Goal: Transaction & Acquisition: Purchase product/service

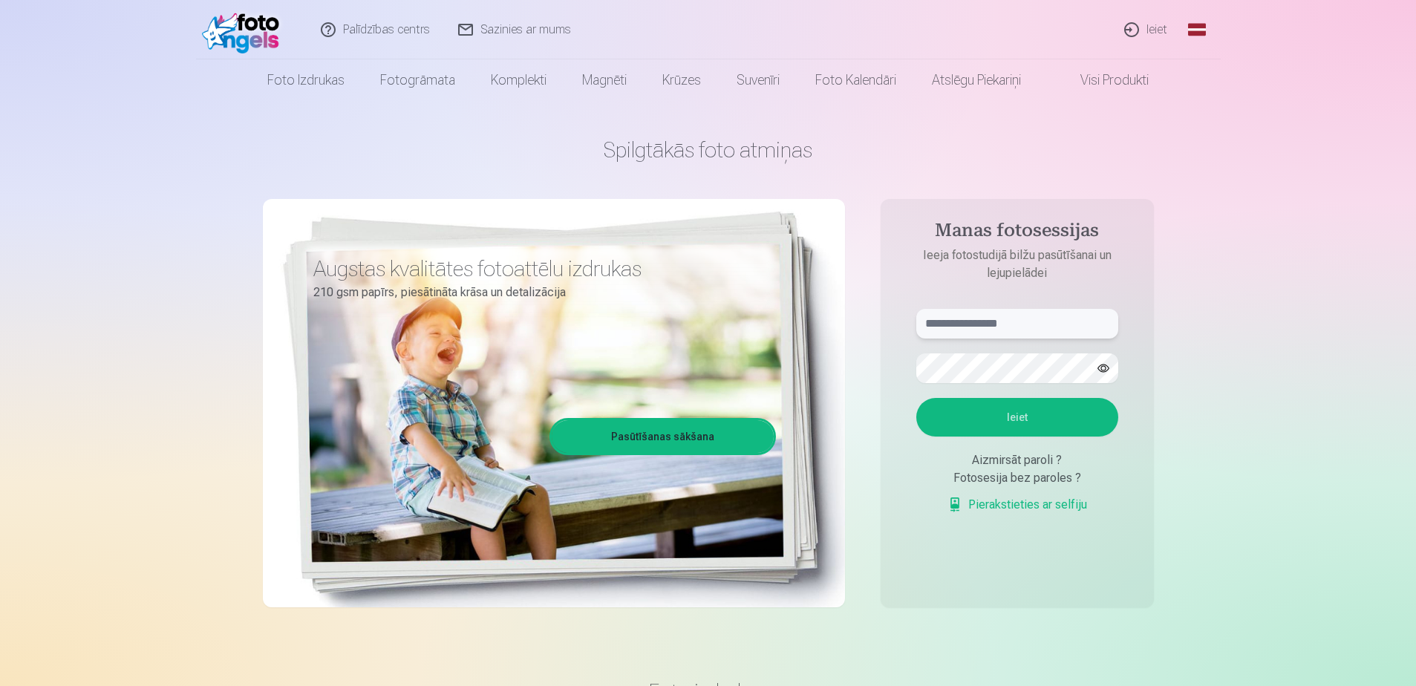
click at [1021, 318] on input "text" at bounding box center [1017, 324] width 202 height 30
type input "**********"
click at [1028, 419] on button "Ieiet" at bounding box center [1017, 417] width 202 height 39
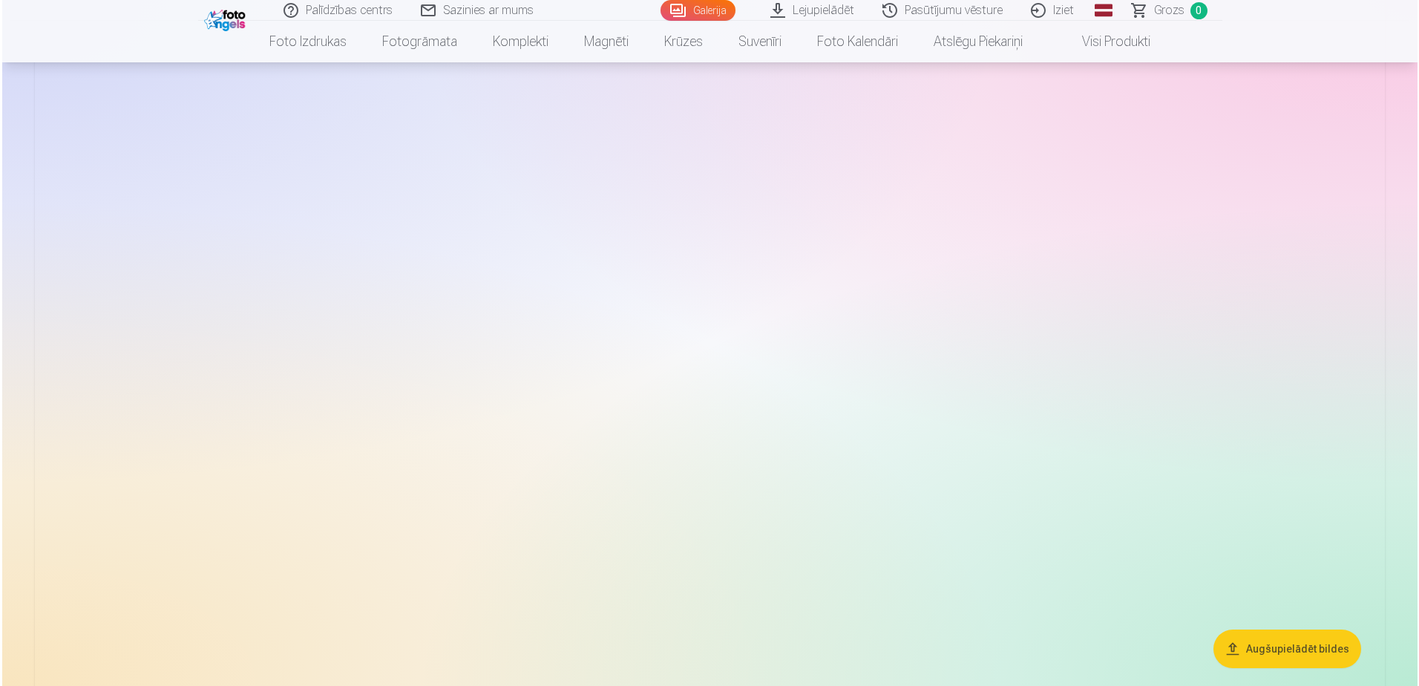
scroll to position [3118, 0]
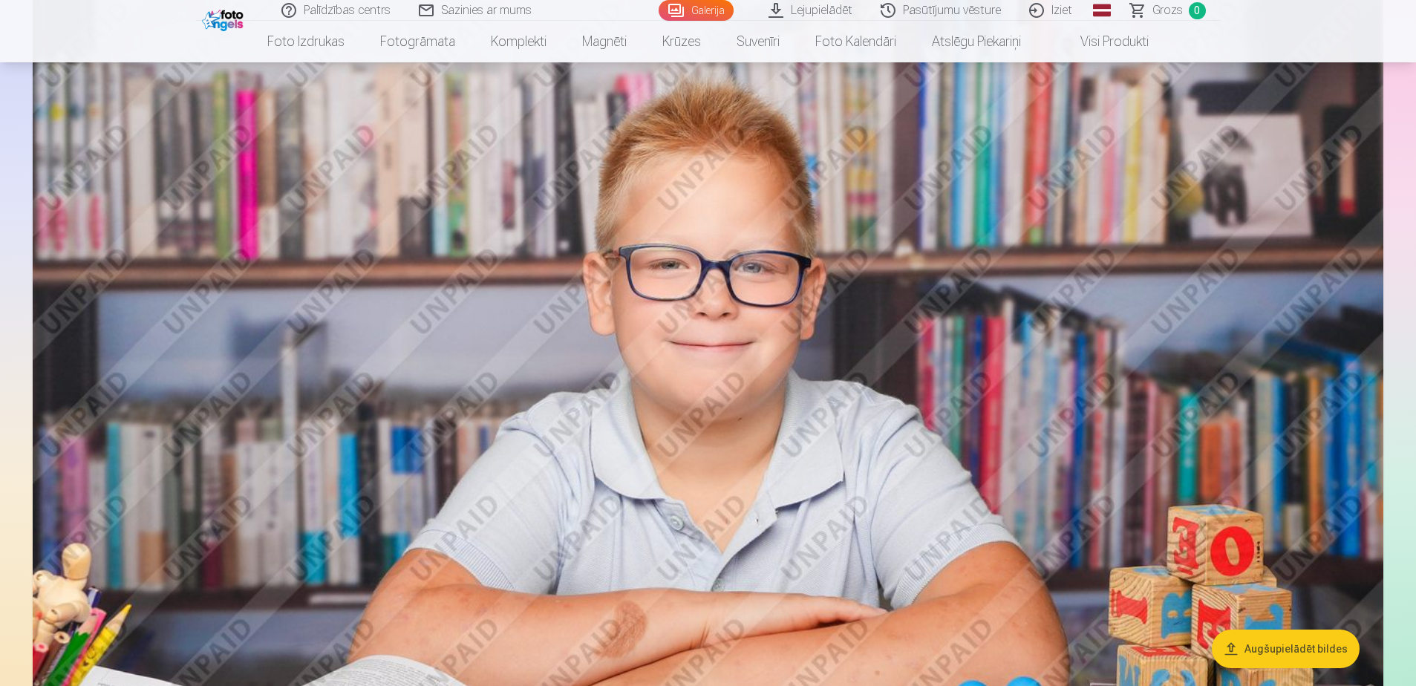
click at [656, 321] on img at bounding box center [708, 441] width 1350 height 900
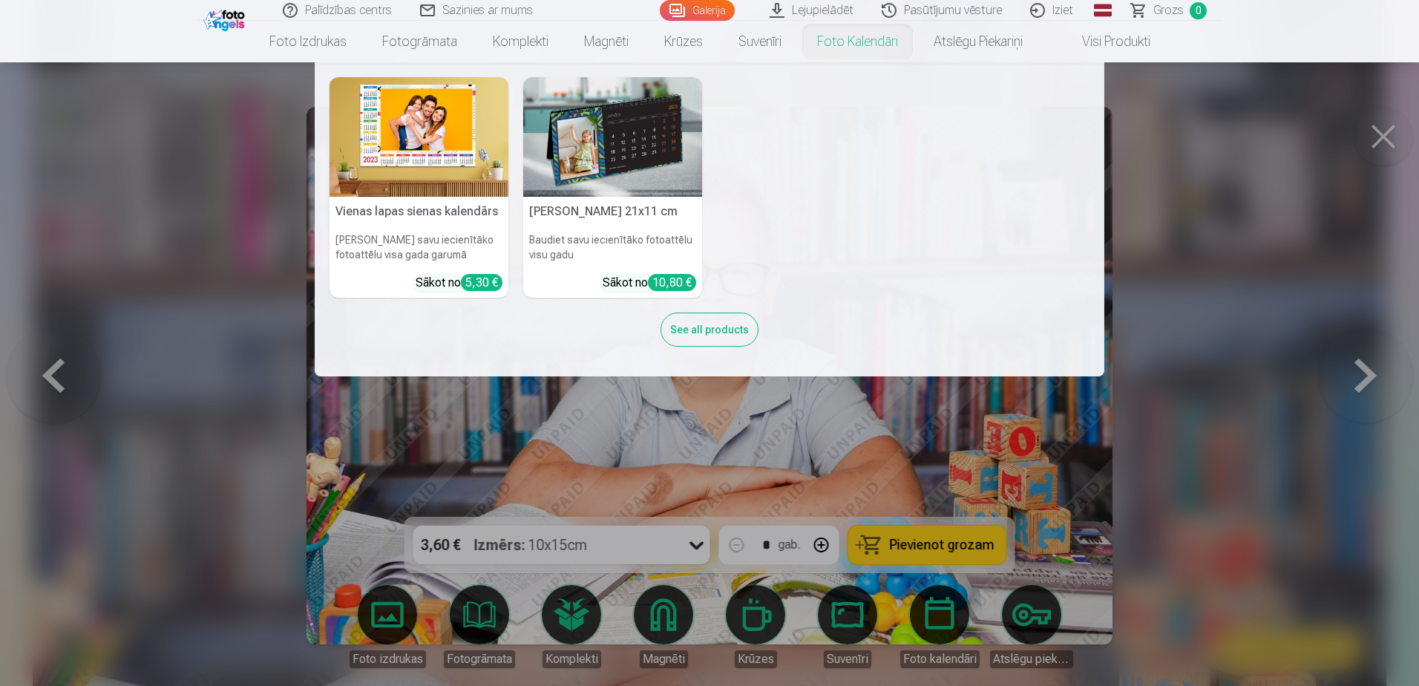
click at [1380, 137] on nav "Vienas lapas sienas kalendārs Parādiet savu iecienītāko fotoattēlu visa gada ga…" at bounding box center [709, 219] width 1419 height 314
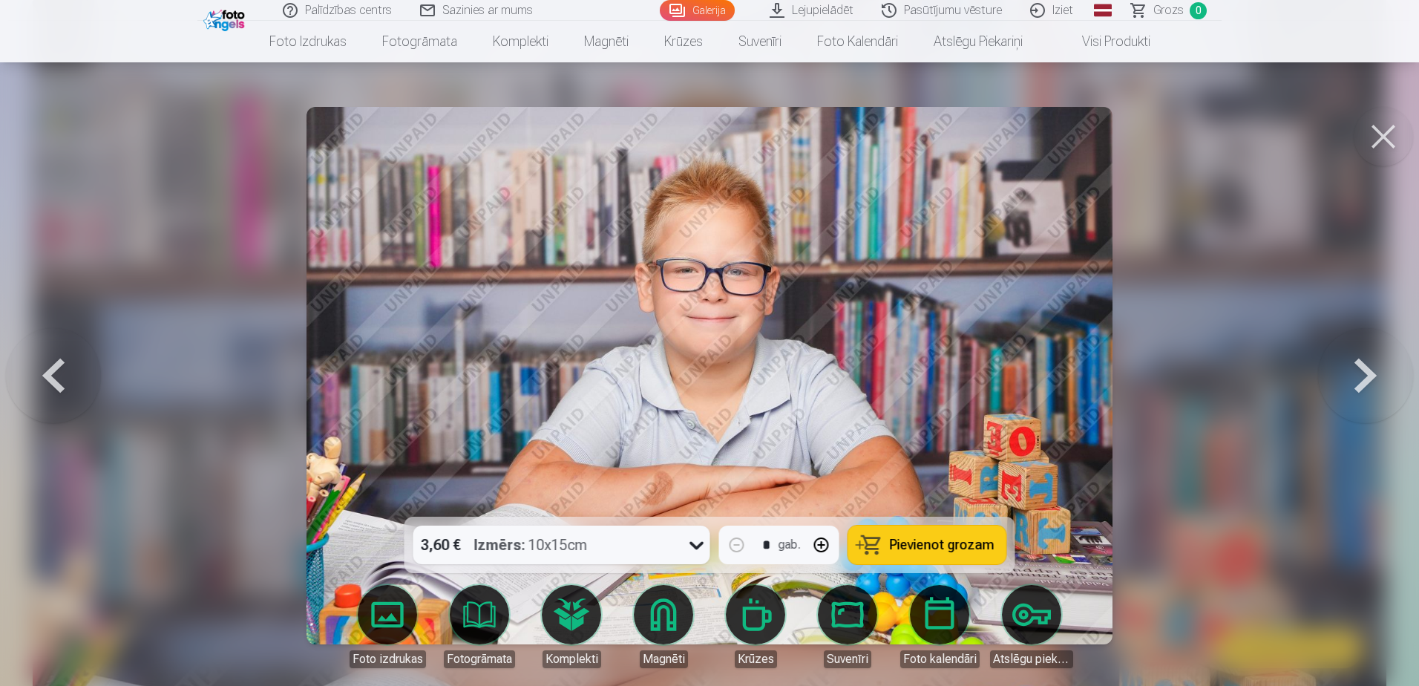
click at [1370, 138] on button at bounding box center [1383, 136] width 59 height 59
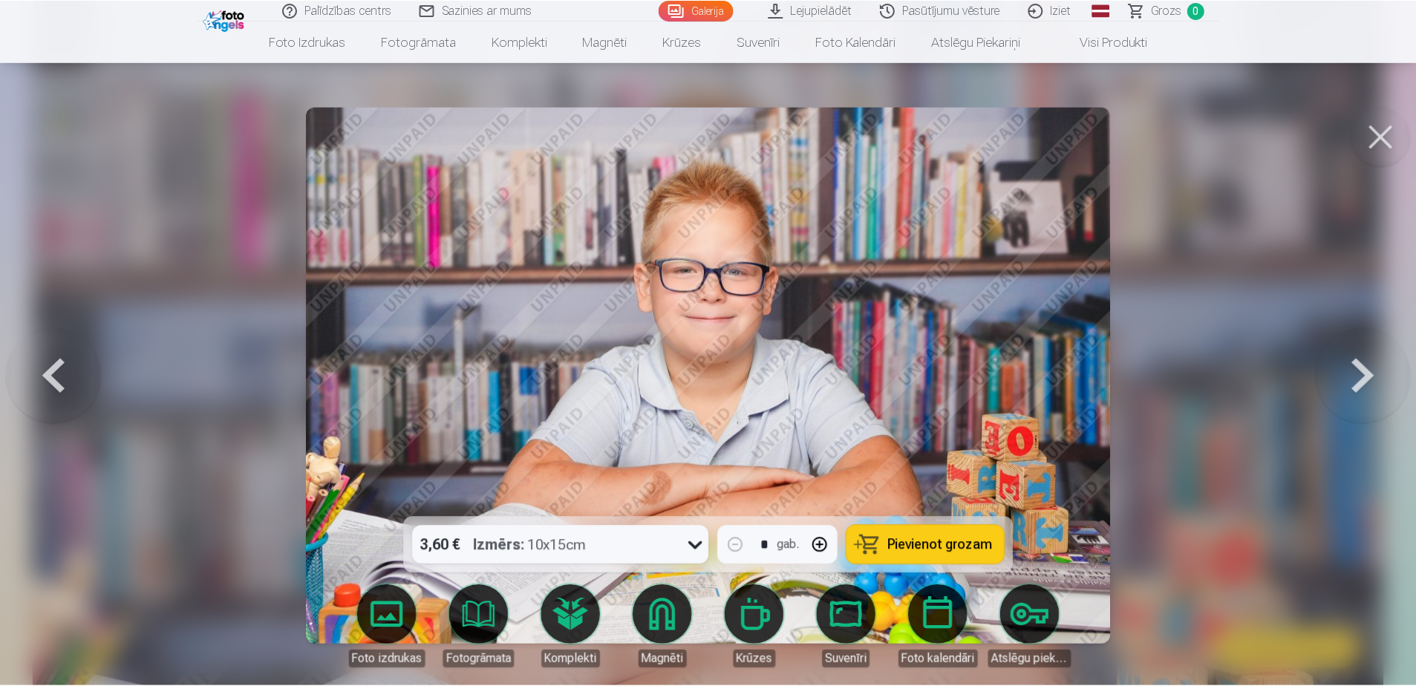
scroll to position [3110, 0]
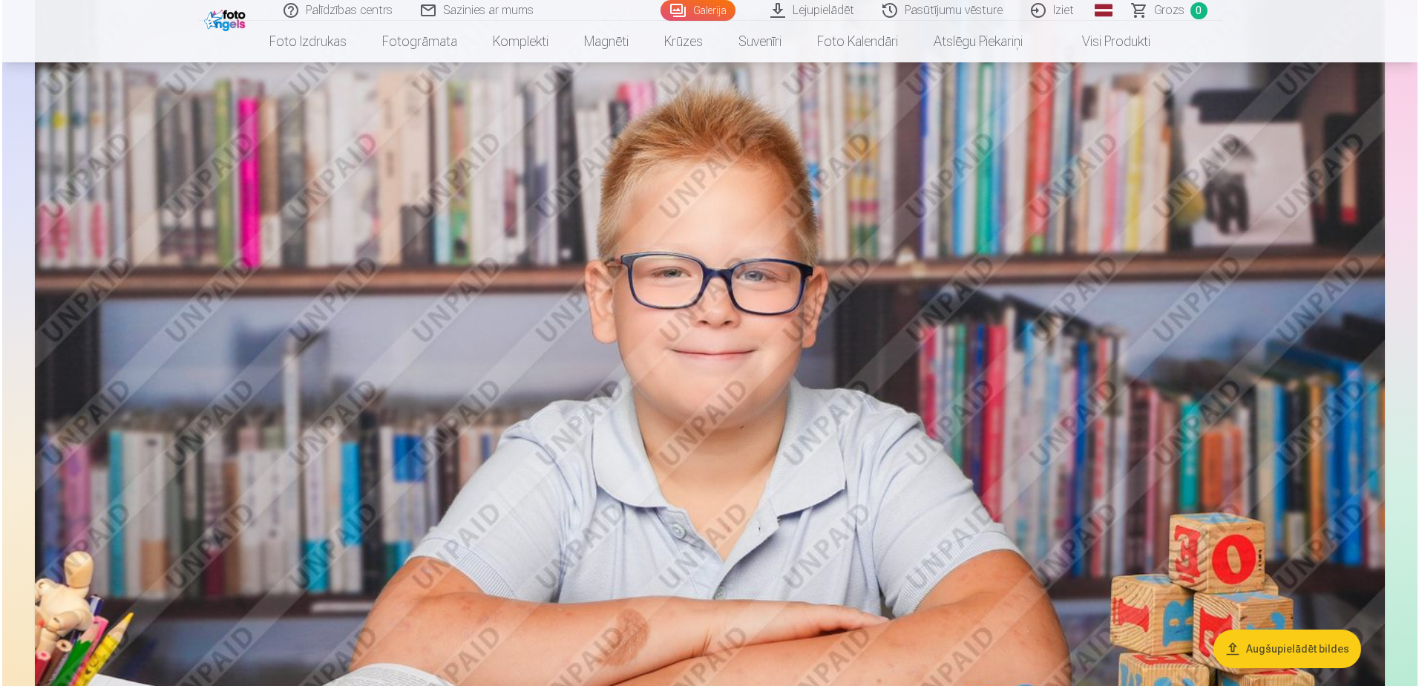
scroll to position [3118, 0]
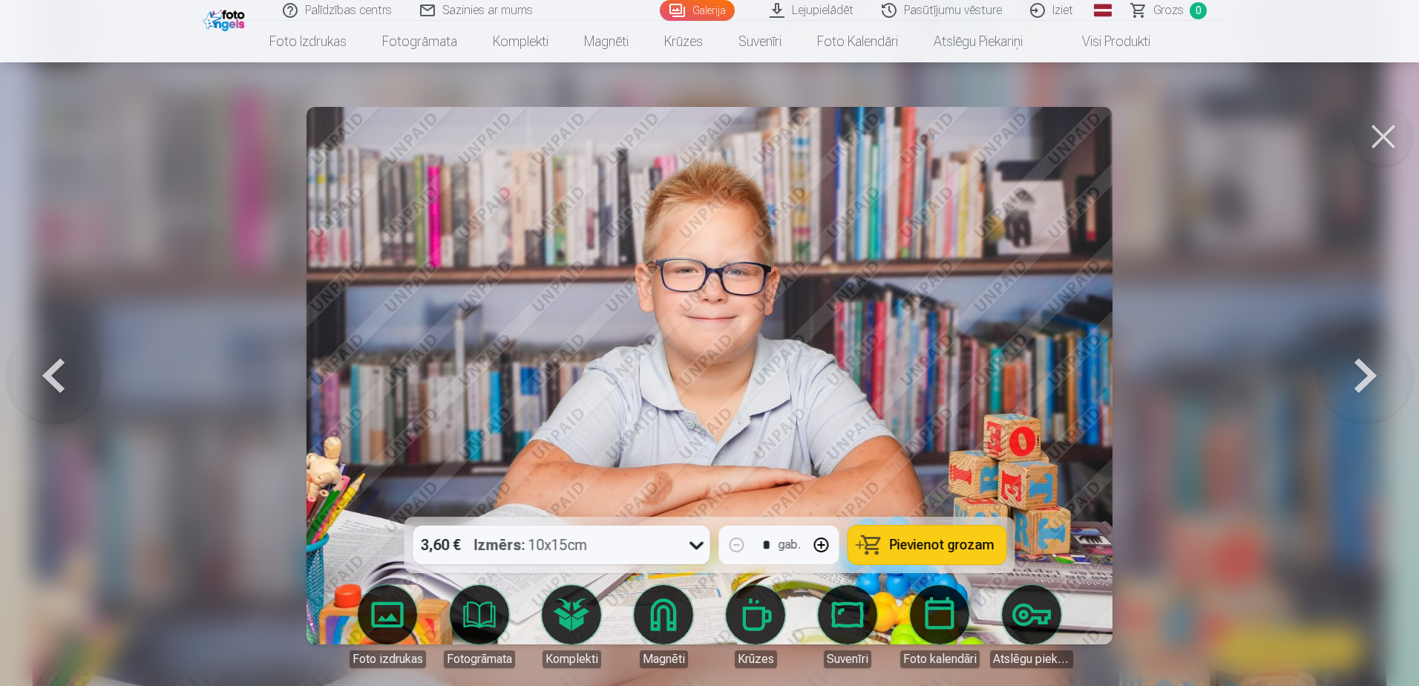
click at [1384, 128] on button at bounding box center [1383, 136] width 59 height 59
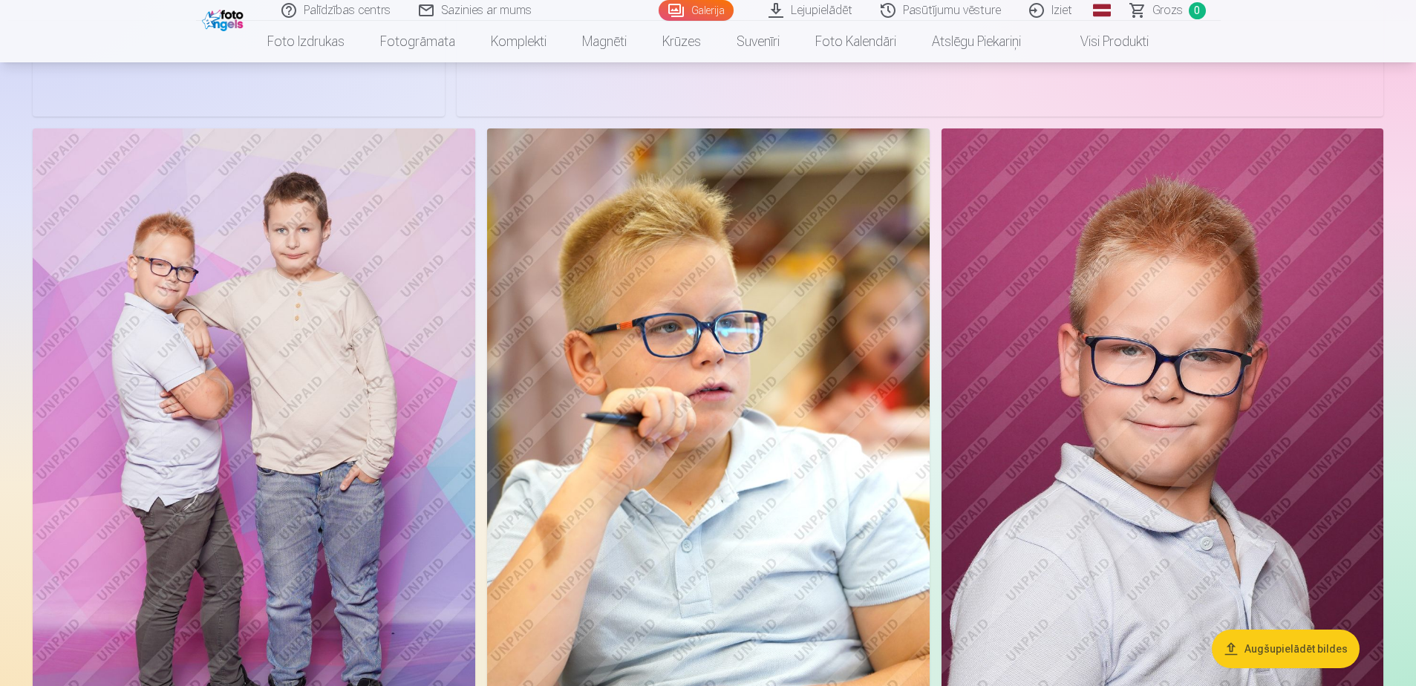
scroll to position [2219, 0]
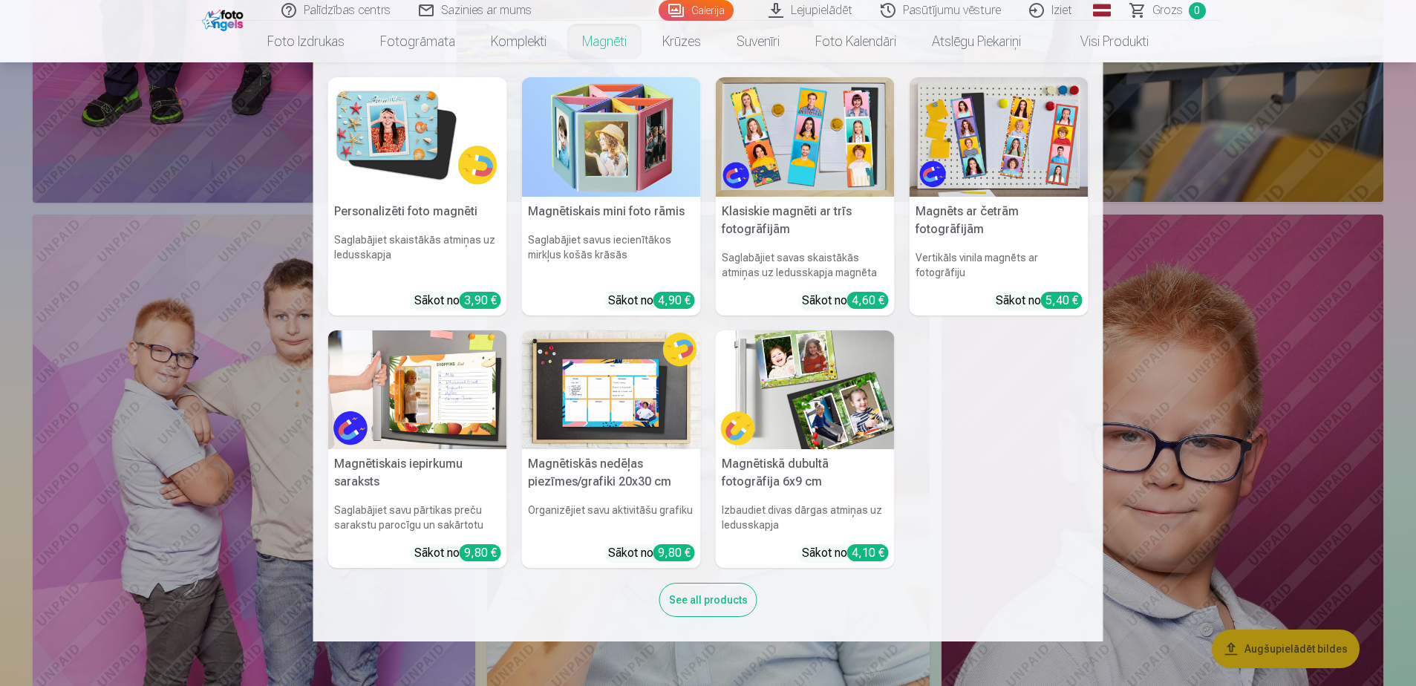
drag, startPoint x: 606, startPoint y: 212, endPoint x: 595, endPoint y: 208, distance: 11.7
click at [604, 212] on h5 "Magnētiskais mini foto rāmis" at bounding box center [611, 212] width 179 height 30
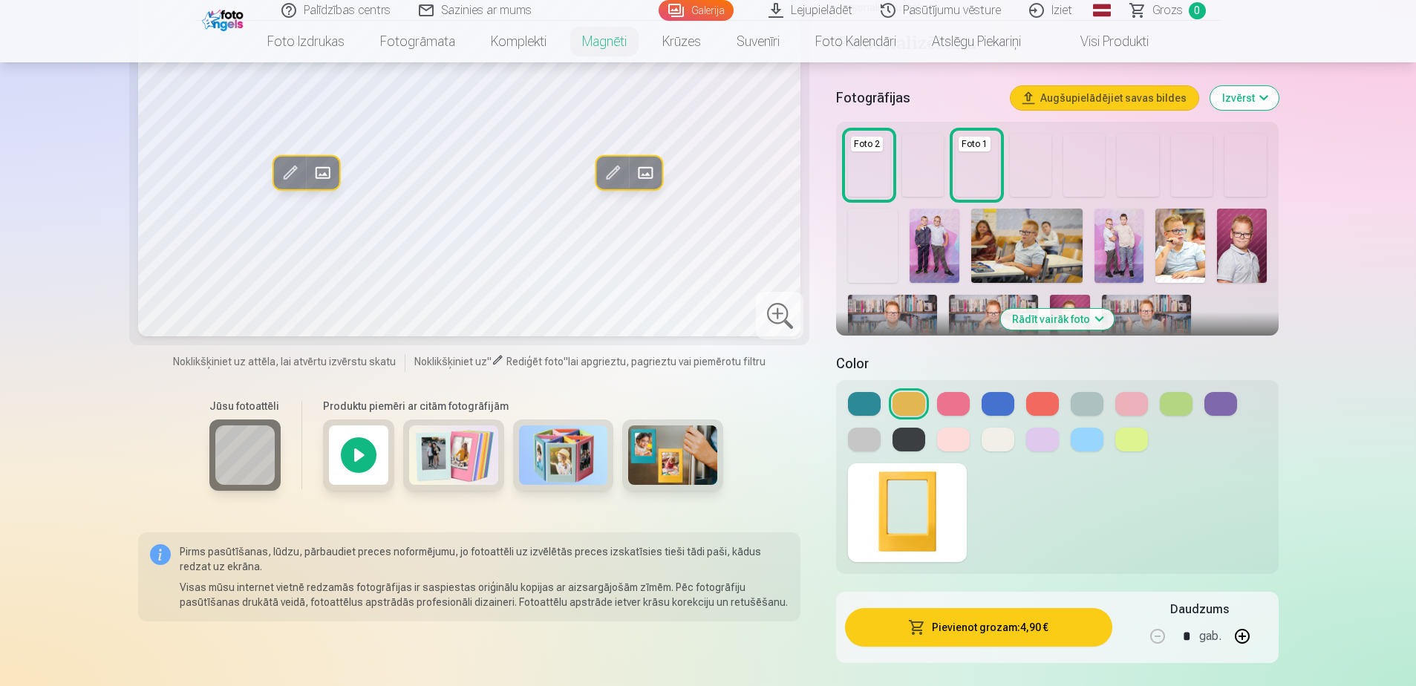
scroll to position [223, 0]
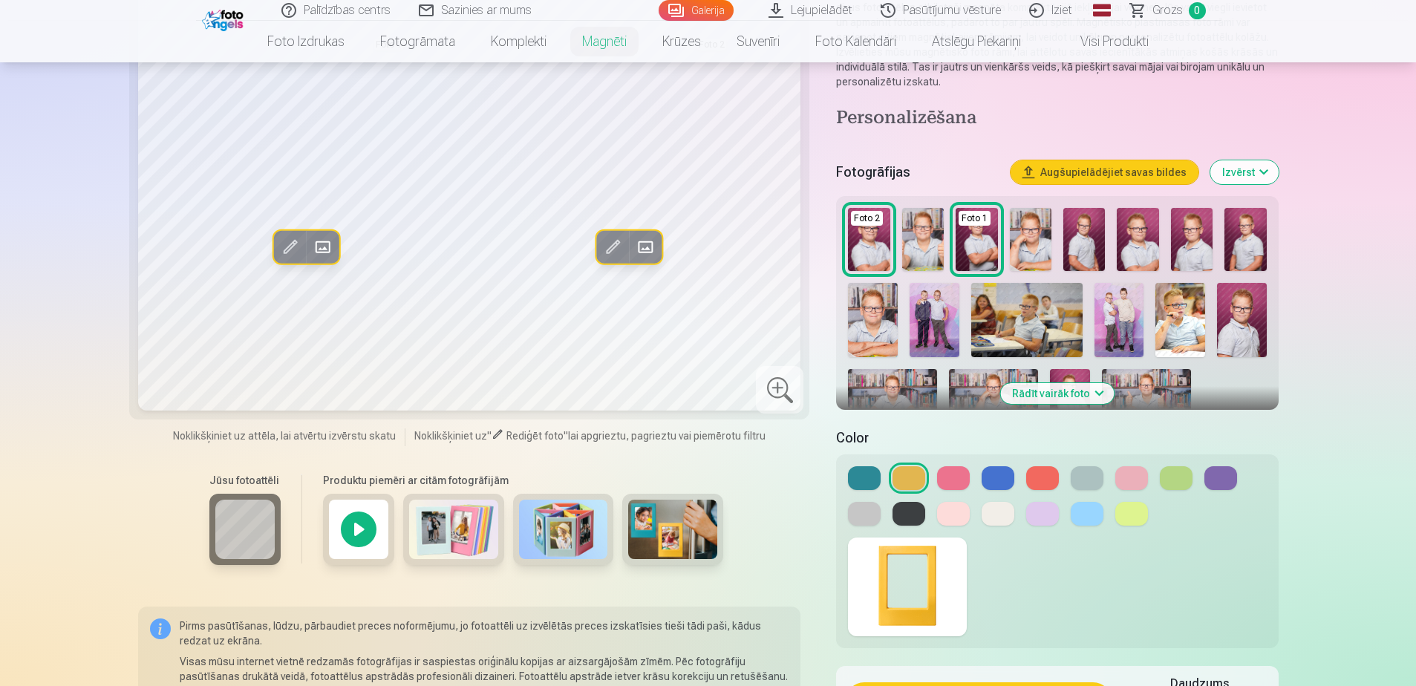
click at [1036, 304] on img at bounding box center [1026, 320] width 111 height 74
click at [985, 139] on div "Personalizēšana Fotogrāfijas Augšupielādējiet savas bildes Izvērst Foto 2 Foto …" at bounding box center [1057, 422] width 442 height 630
click at [980, 144] on div "Personalizēšana Fotogrāfijas Augšupielādējiet savas bildes Izvērst Foto 2 Foto …" at bounding box center [1057, 422] width 442 height 630
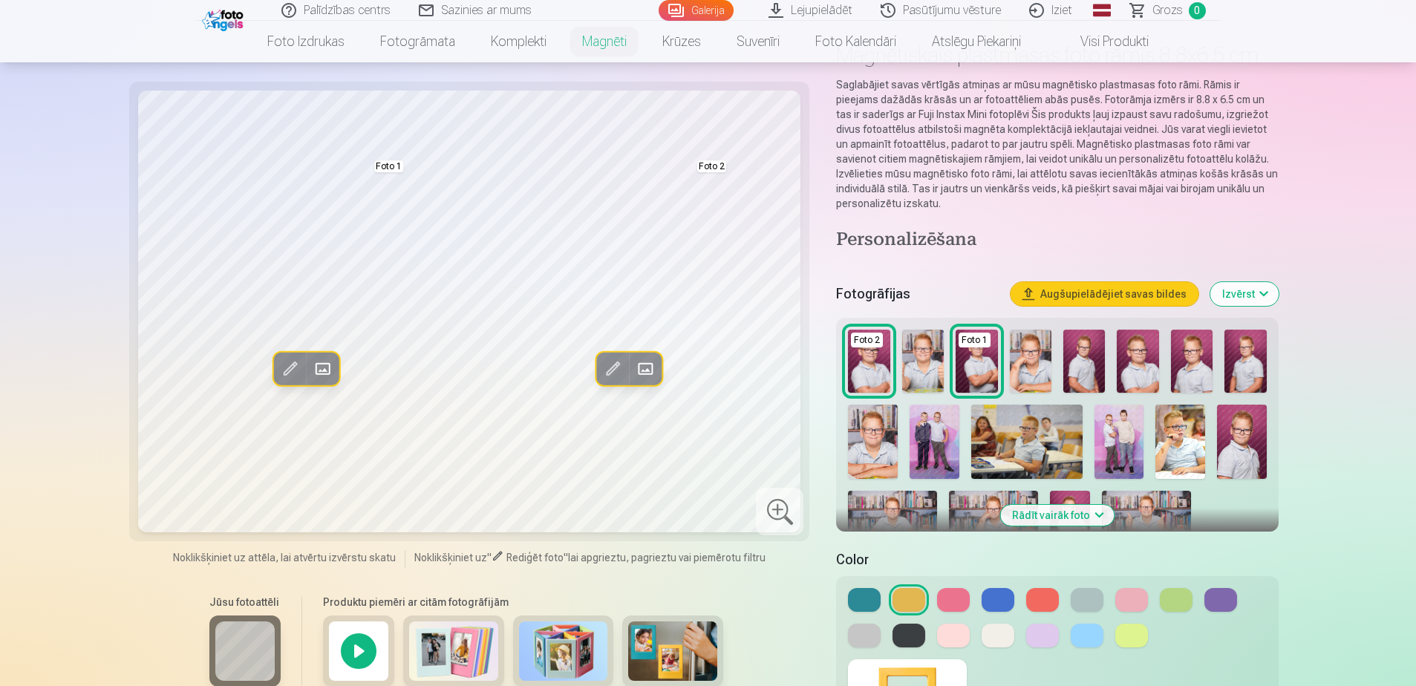
scroll to position [0, 0]
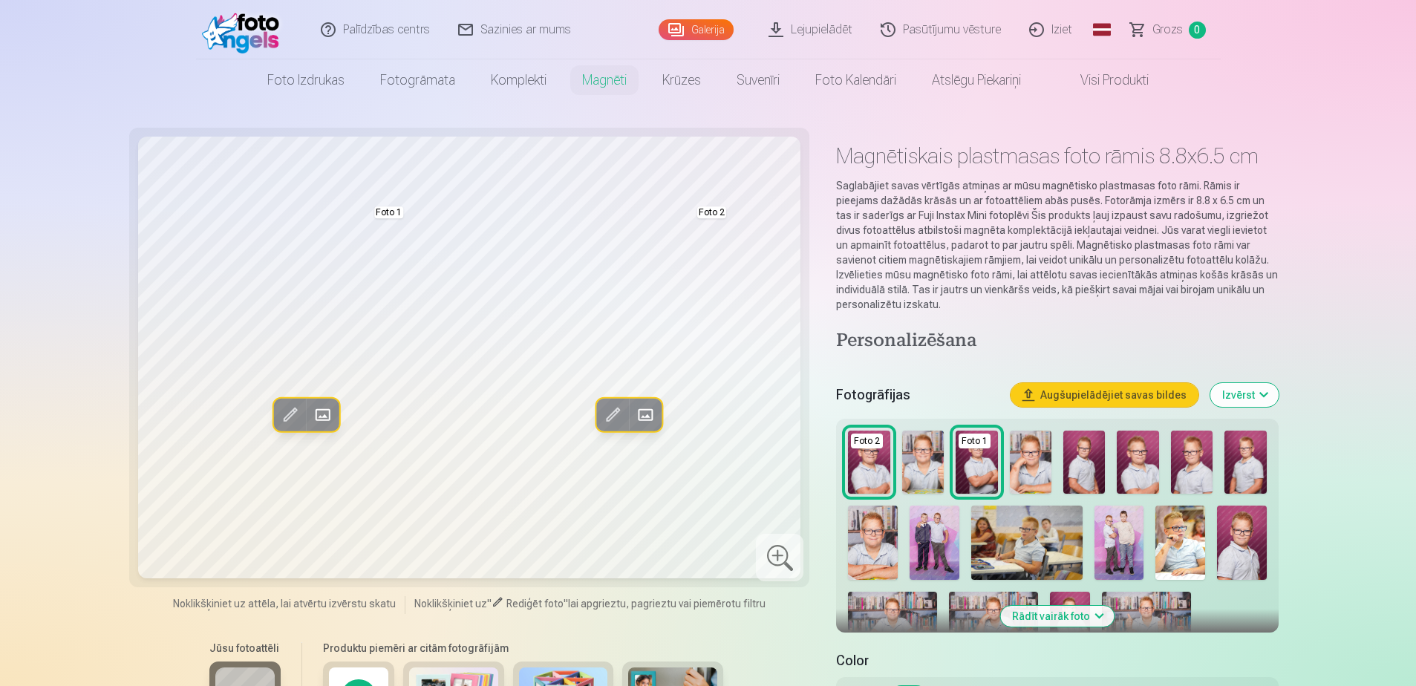
scroll to position [2219, 0]
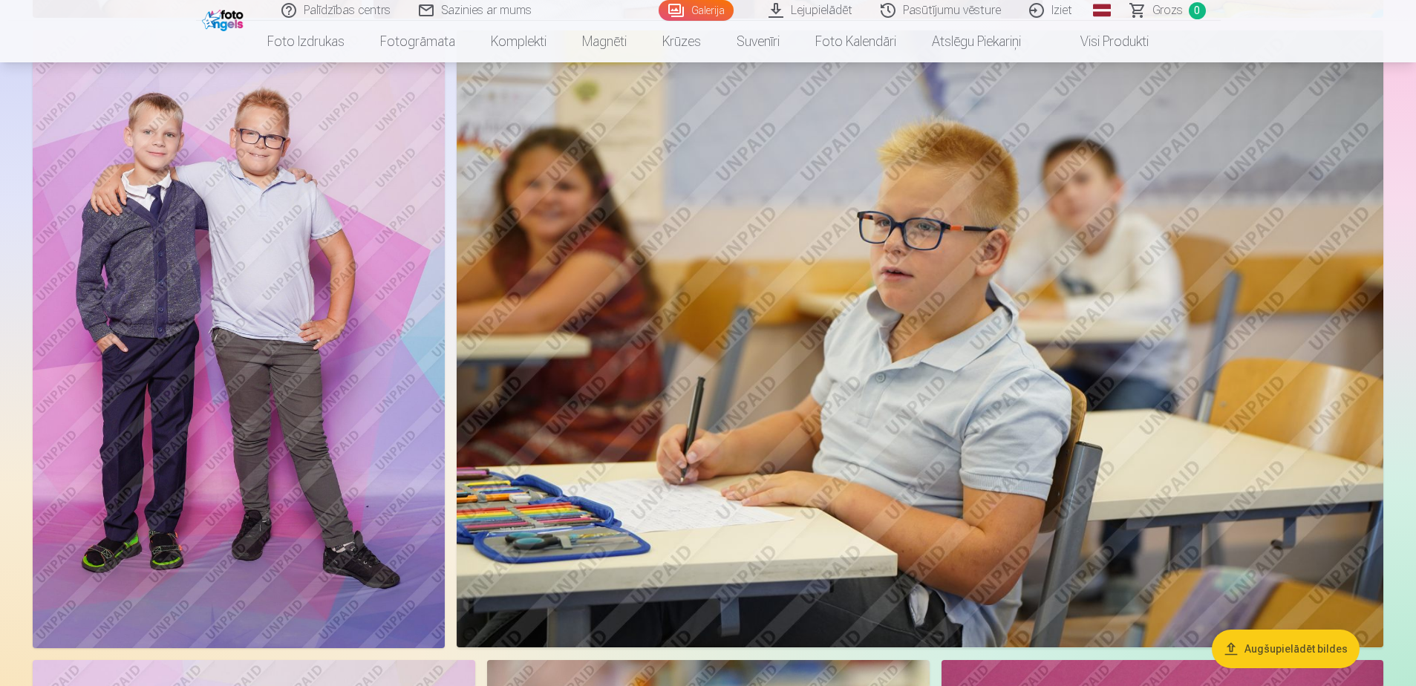
click at [879, 483] on img at bounding box center [920, 339] width 926 height 618
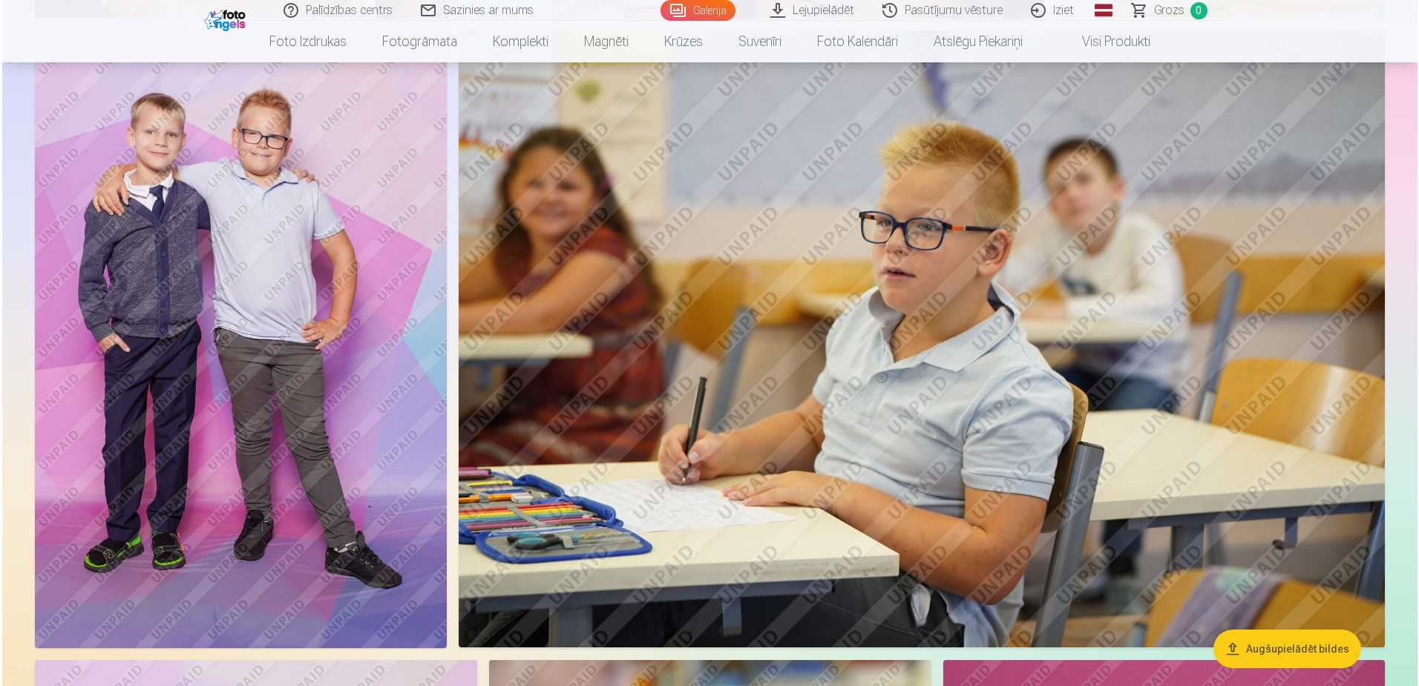
scroll to position [1776, 0]
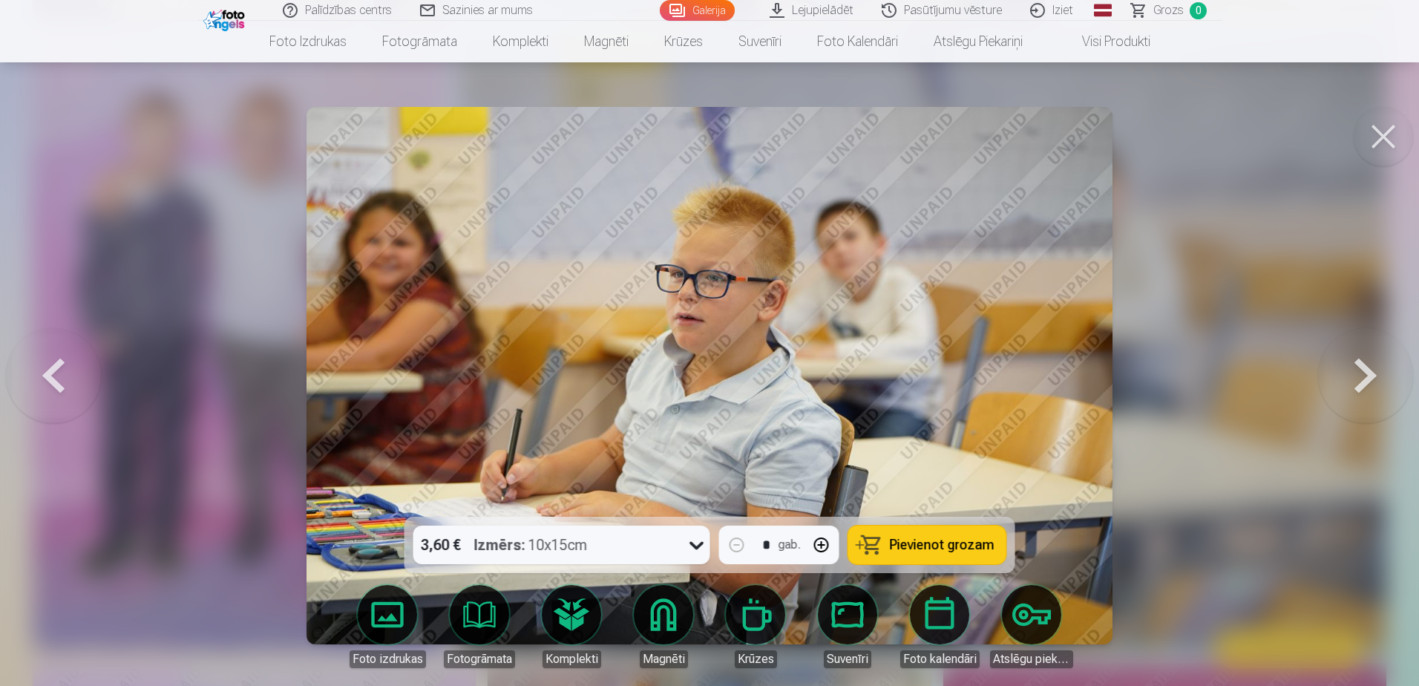
click at [1376, 119] on button at bounding box center [1383, 136] width 59 height 59
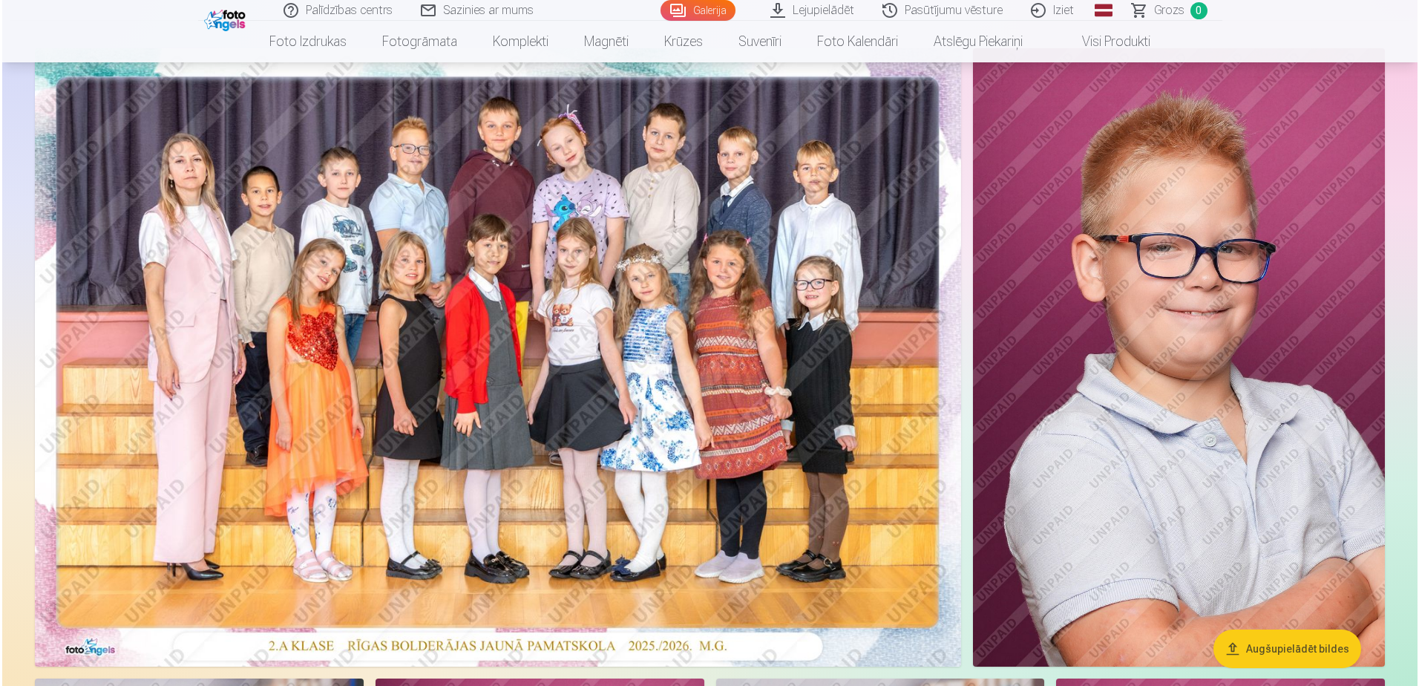
scroll to position [148, 0]
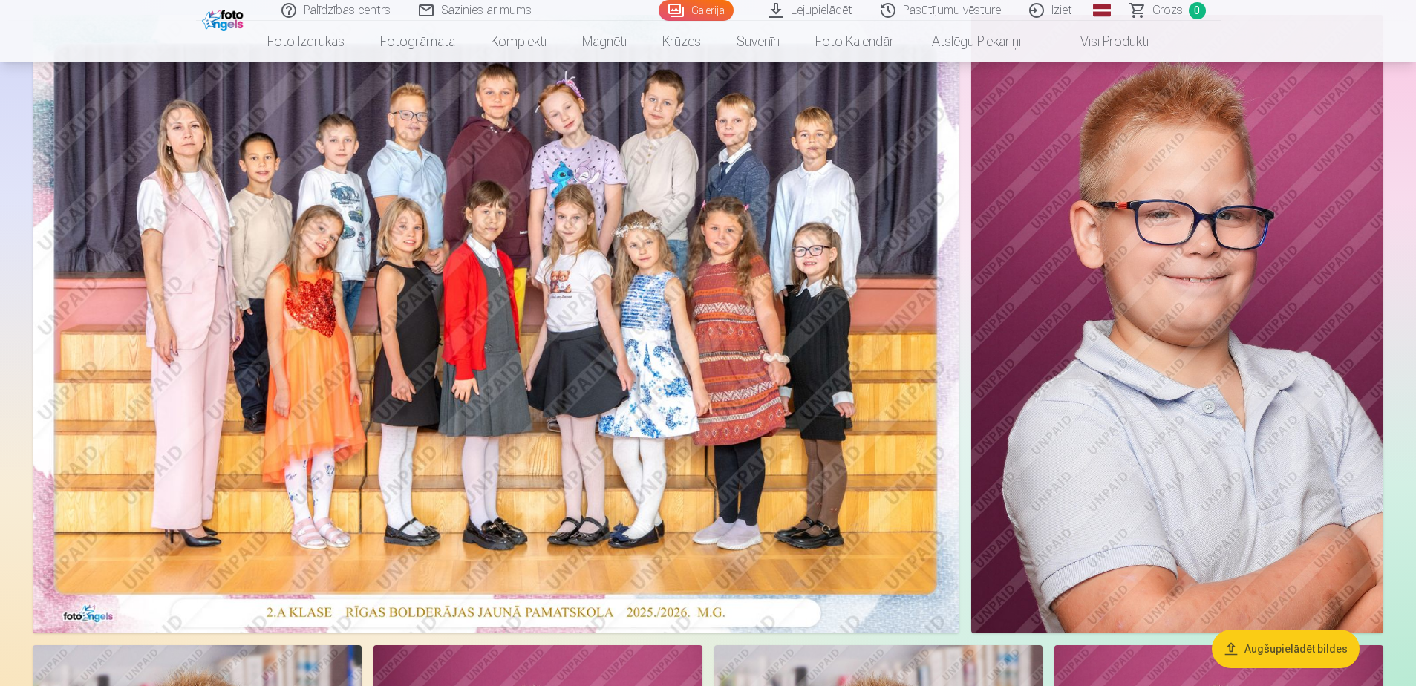
click at [529, 467] on img at bounding box center [496, 324] width 926 height 618
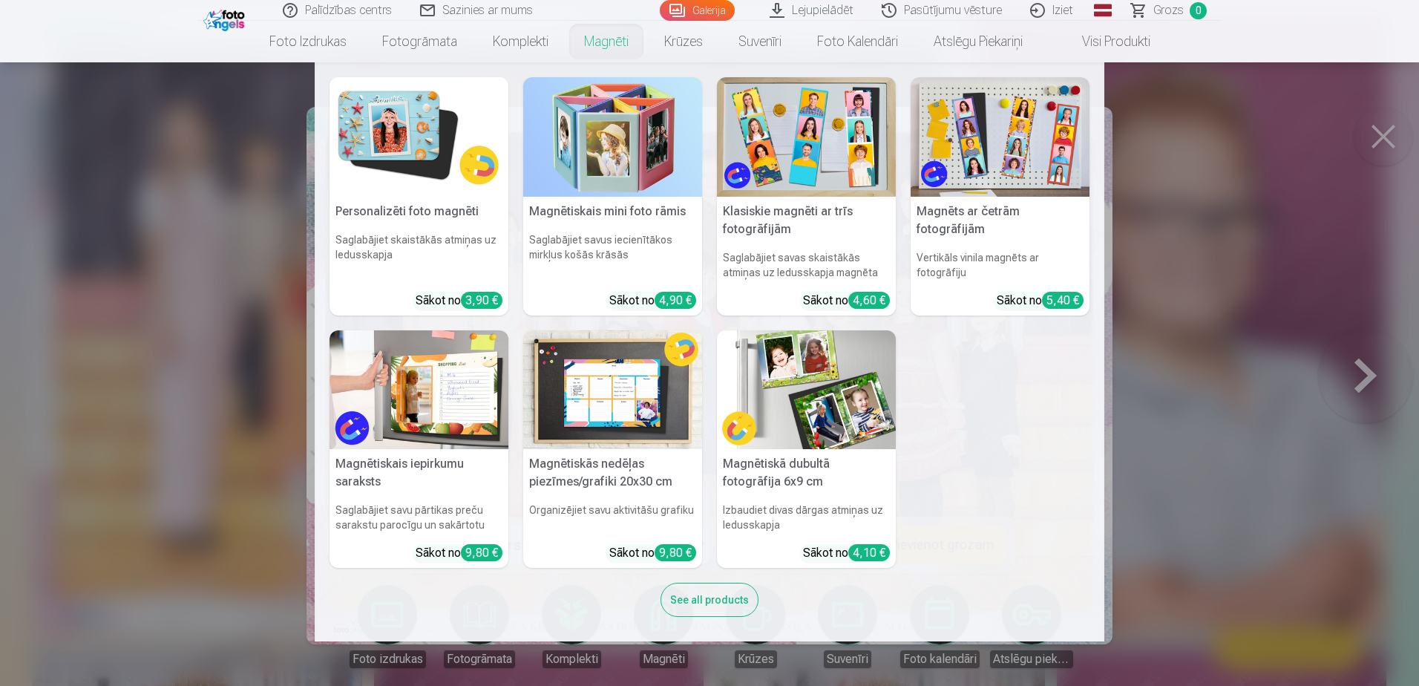
click at [189, 232] on nav "Personalizēti foto magnēti Saglabājiet skaistākās atmiņas uz ledusskapja Sākot …" at bounding box center [709, 351] width 1419 height 579
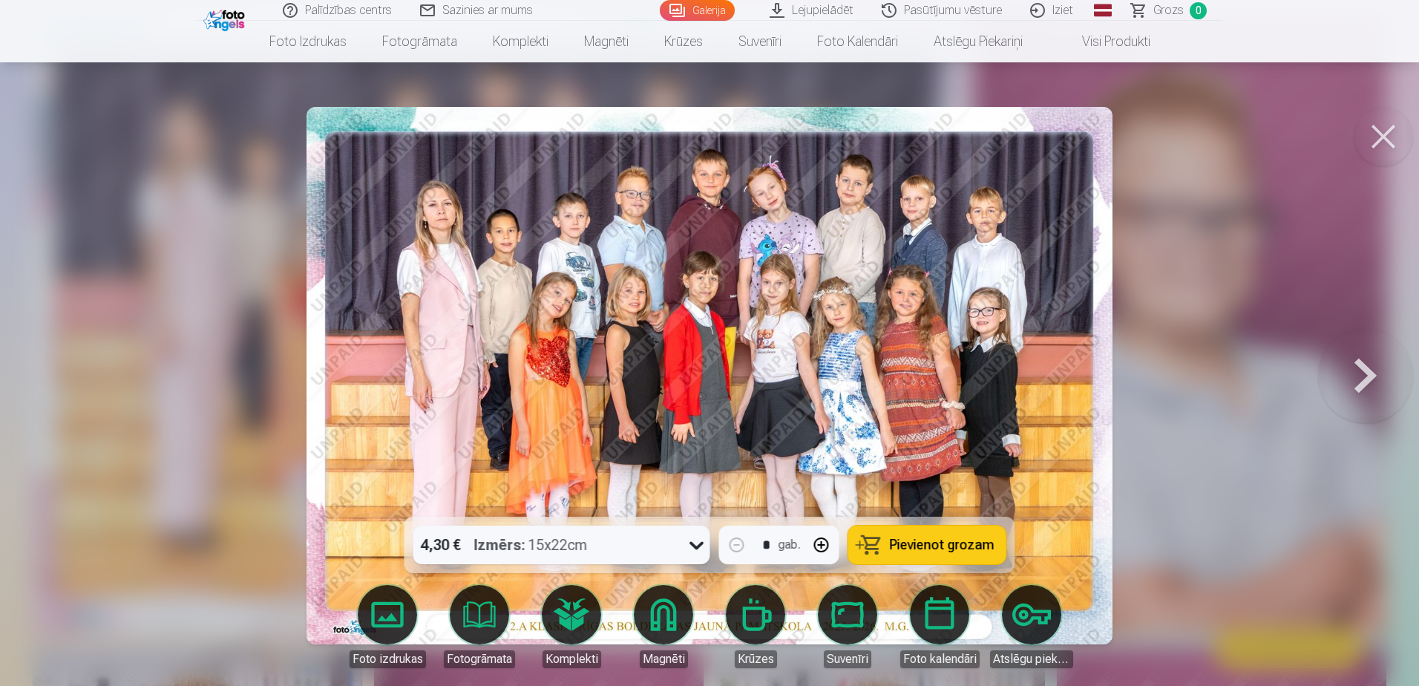
click at [1367, 148] on button at bounding box center [1383, 136] width 59 height 59
